Goal: Task Accomplishment & Management: Manage account settings

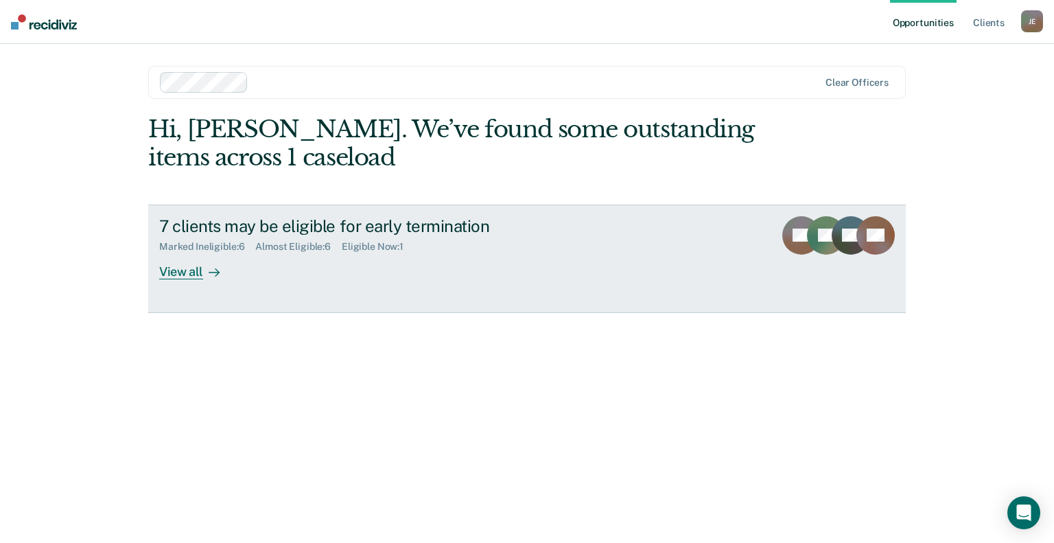
click at [180, 274] on div "View all" at bounding box center [197, 265] width 77 height 27
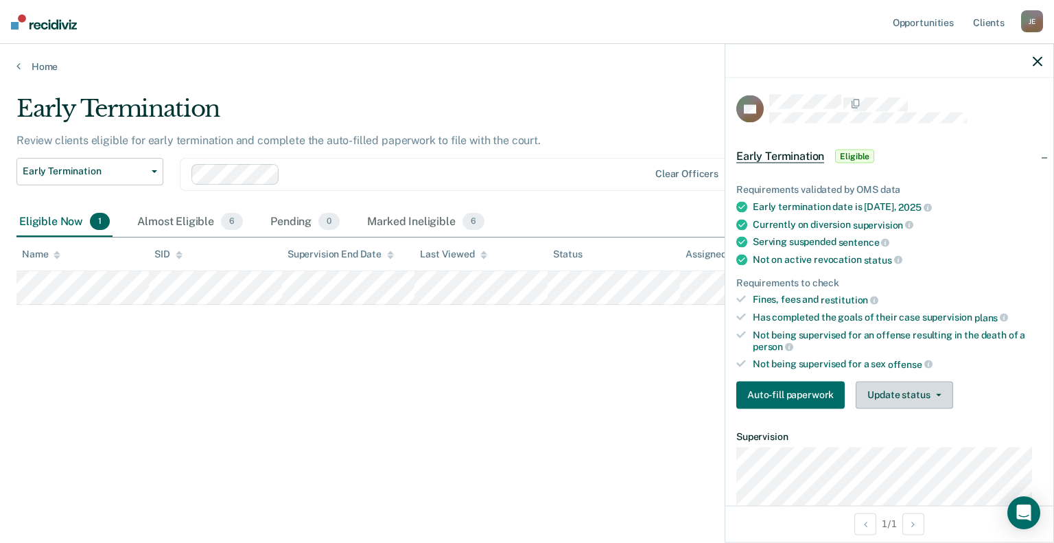
click at [902, 388] on button "Update status" at bounding box center [904, 394] width 97 height 27
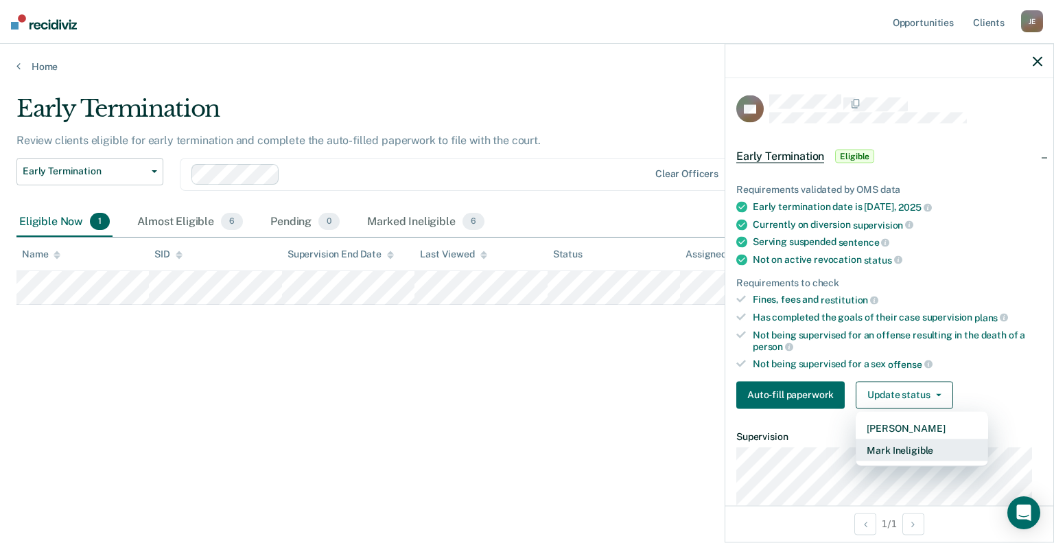
click at [891, 444] on button "Mark Ineligible" at bounding box center [922, 449] width 132 height 22
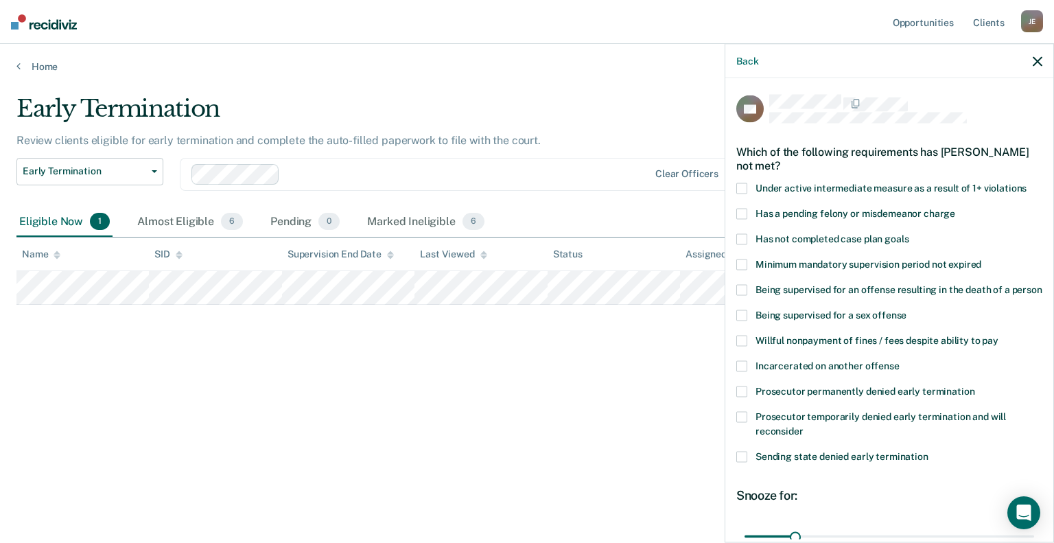
click at [744, 261] on span at bounding box center [741, 264] width 11 height 11
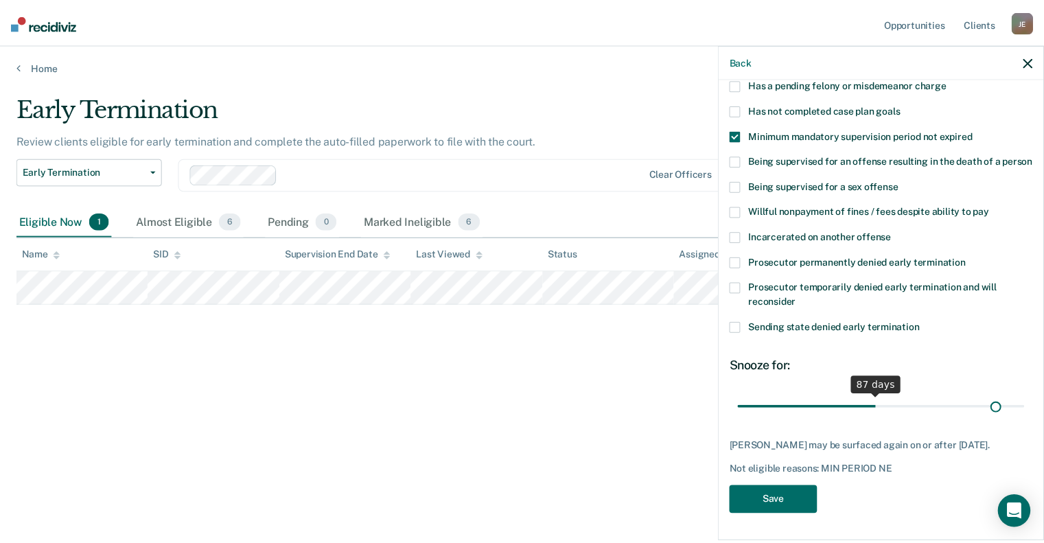
scroll to position [141, 0]
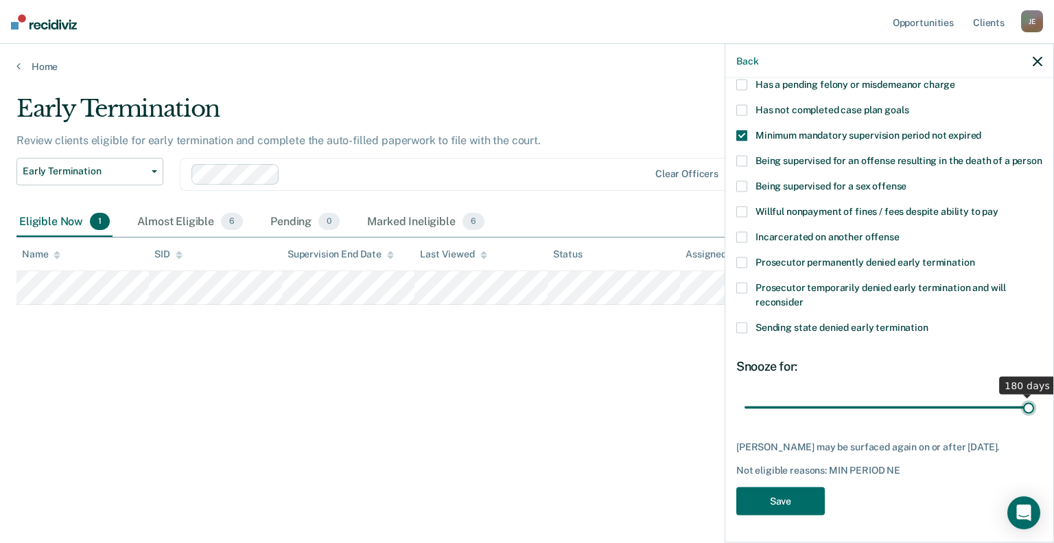
drag, startPoint x: 827, startPoint y: 387, endPoint x: 1038, endPoint y: 394, distance: 211.4
type input "180"
click at [1034, 395] on input "range" at bounding box center [889, 407] width 290 height 24
click at [788, 499] on button "Save" at bounding box center [780, 500] width 89 height 28
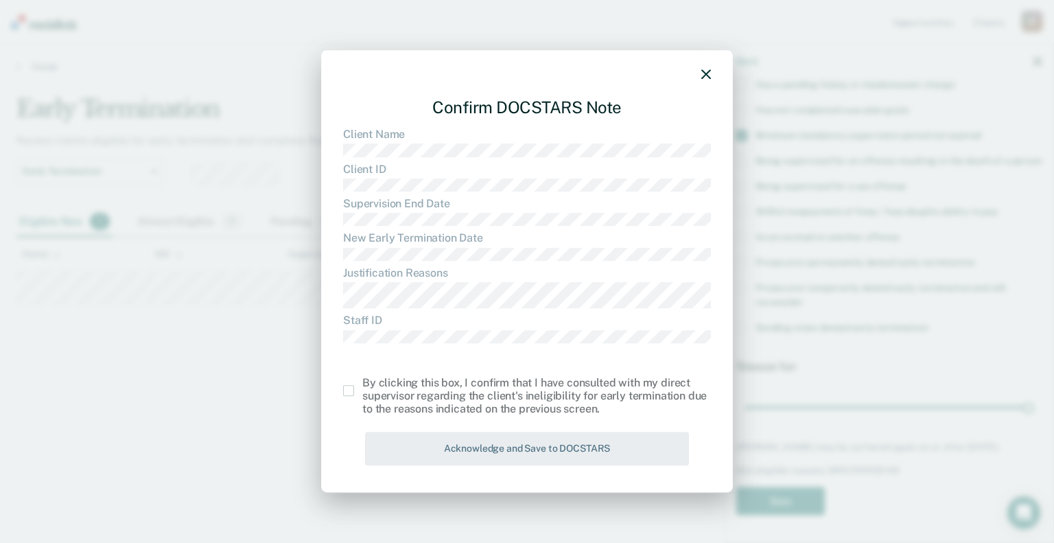
click at [353, 389] on span at bounding box center [348, 390] width 11 height 11
click at [362, 385] on input "checkbox" at bounding box center [362, 385] width 0 height 0
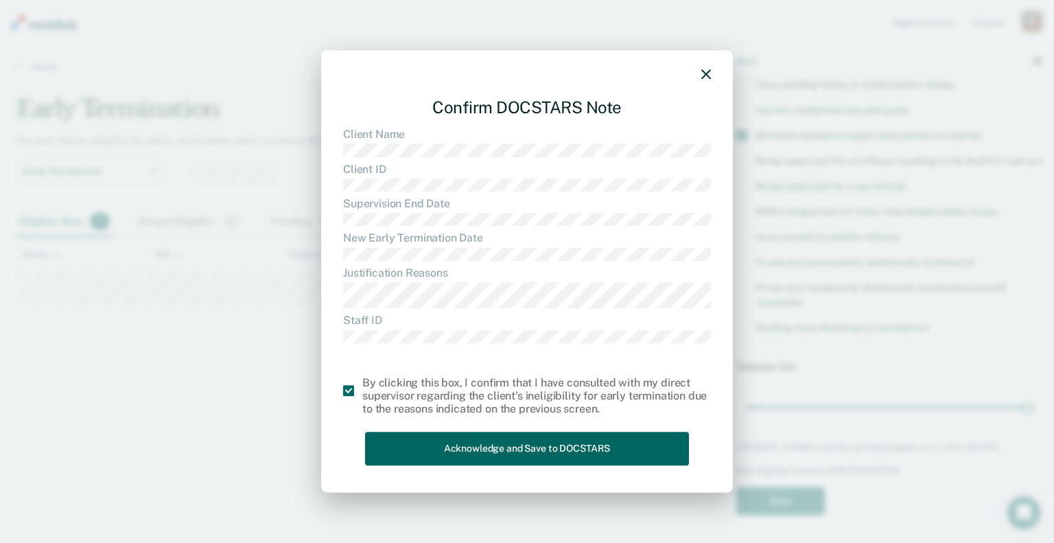
click at [557, 445] on button "Acknowledge and Save to DOCSTARS" at bounding box center [527, 449] width 324 height 34
